Goal: Transaction & Acquisition: Purchase product/service

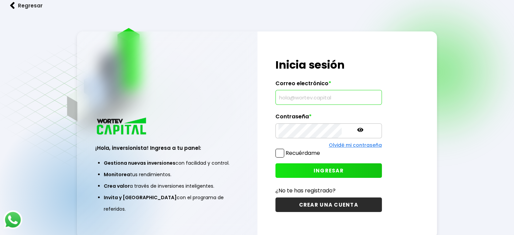
click at [288, 98] on input "text" at bounding box center [329, 97] width 100 height 14
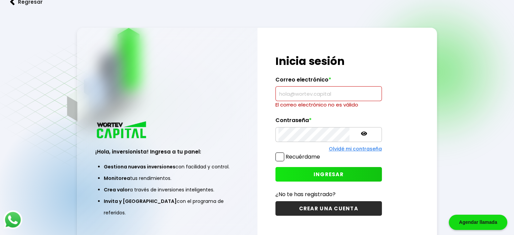
paste input "[EMAIL_ADDRESS][DOMAIN_NAME]"
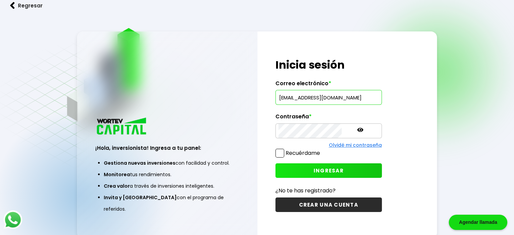
type input "[EMAIL_ADDRESS][DOMAIN_NAME]"
click at [275, 163] on button "INGRESAR" at bounding box center [328, 170] width 106 height 15
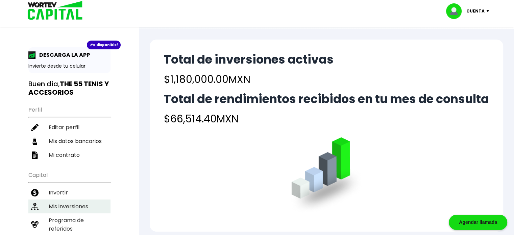
click at [74, 201] on li "Mis inversiones" at bounding box center [69, 206] width 82 height 14
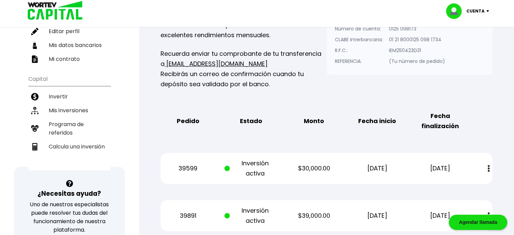
scroll to position [101, 0]
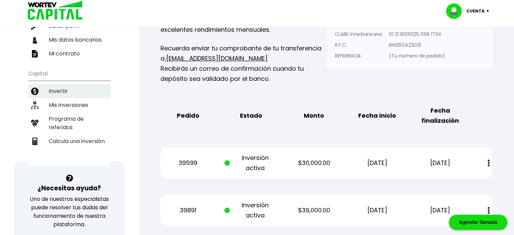
click at [62, 90] on li "Invertir" at bounding box center [69, 91] width 82 height 14
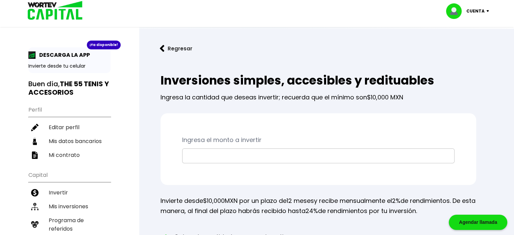
click at [218, 161] on input "text" at bounding box center [318, 156] width 266 height 14
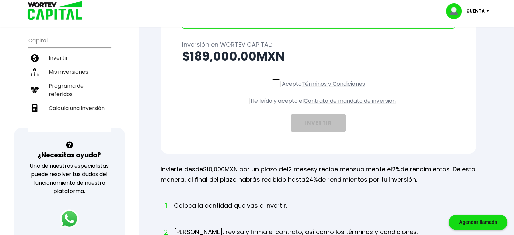
scroll to position [135, 0]
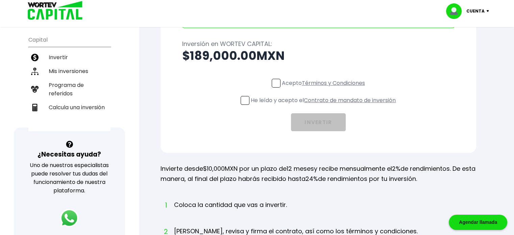
type input "$189,000"
click at [270, 83] on div "Acepto Términos y Condiciones He leído y acepto el Contrato de mandato de inver…" at bounding box center [318, 105] width 272 height 52
click at [272, 83] on span at bounding box center [276, 83] width 9 height 9
click at [325, 88] on input "Acepto Términos y Condiciones" at bounding box center [325, 88] width 0 height 0
click at [245, 102] on span at bounding box center [245, 100] width 9 height 9
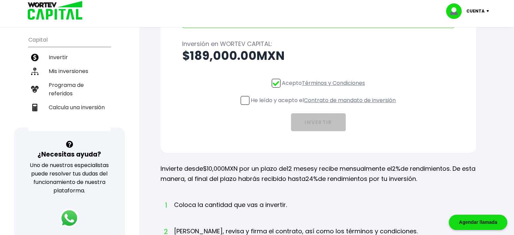
click at [325, 105] on input "He leído y acepto el Contrato de mandato de inversión" at bounding box center [325, 105] width 0 height 0
click at [318, 120] on button "INVERTIR" at bounding box center [318, 122] width 55 height 18
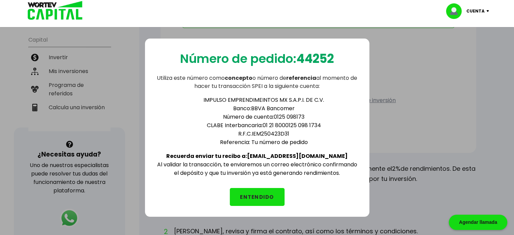
click at [251, 193] on button "ENTENDIDO" at bounding box center [257, 197] width 55 height 18
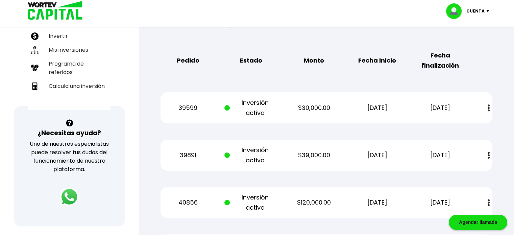
scroll to position [135, 0]
